Goal: Find specific page/section: Find specific page/section

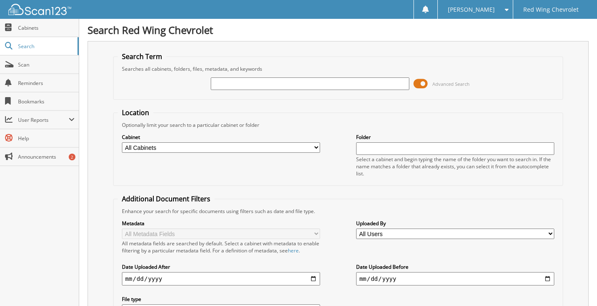
click at [232, 83] on input "text" at bounding box center [310, 83] width 198 height 13
type input "[PERSON_NAME]"
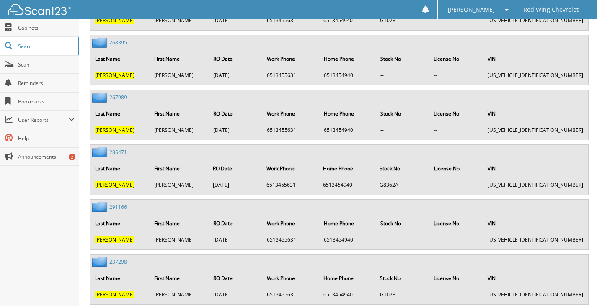
scroll to position [3140, 0]
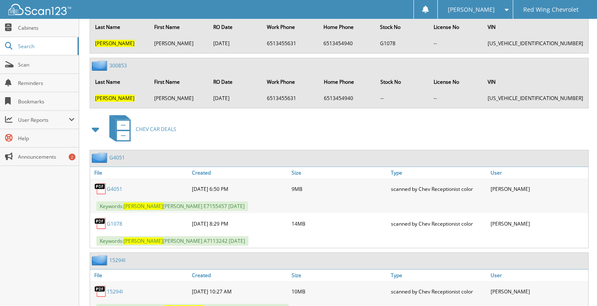
click at [115, 189] on link "G4051" at bounding box center [114, 188] width 15 height 7
click at [113, 224] on link "G1078" at bounding box center [114, 223] width 15 height 7
click at [118, 223] on link "G1078" at bounding box center [114, 223] width 15 height 7
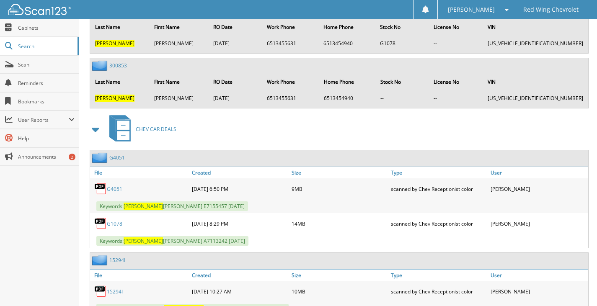
click at [118, 223] on link "G1078" at bounding box center [114, 223] width 15 height 7
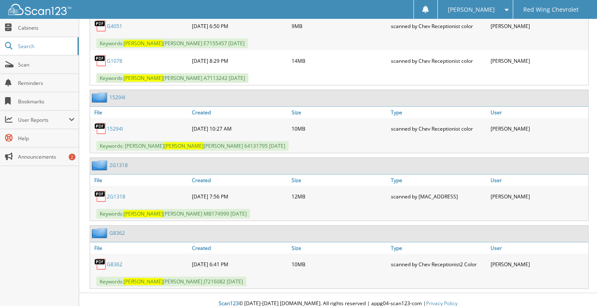
scroll to position [3311, 0]
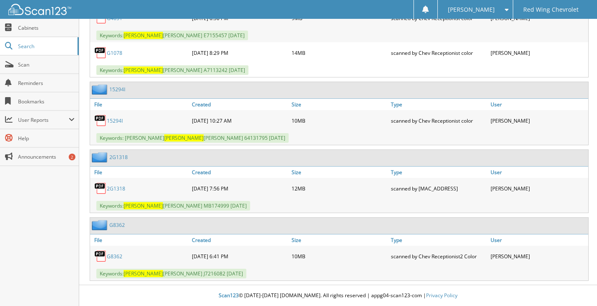
click at [117, 188] on link "2G1318" at bounding box center [116, 188] width 18 height 7
click at [111, 257] on link "G8362" at bounding box center [114, 256] width 15 height 7
click at [118, 257] on link "G8362" at bounding box center [114, 256] width 15 height 7
click at [360, 116] on div "10MB" at bounding box center [339, 120] width 100 height 17
click at [112, 254] on link "G8362" at bounding box center [114, 256] width 15 height 7
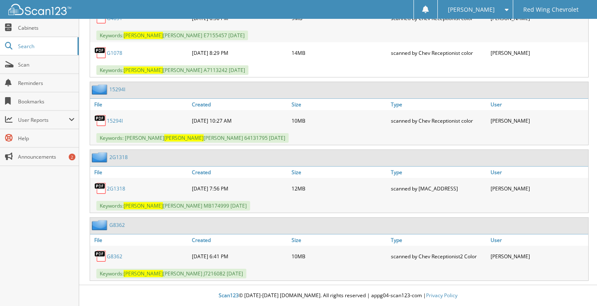
click at [117, 255] on link "G8362" at bounding box center [114, 256] width 15 height 7
click at [119, 186] on link "2G1318" at bounding box center [116, 188] width 18 height 7
